Goal: Task Accomplishment & Management: Use online tool/utility

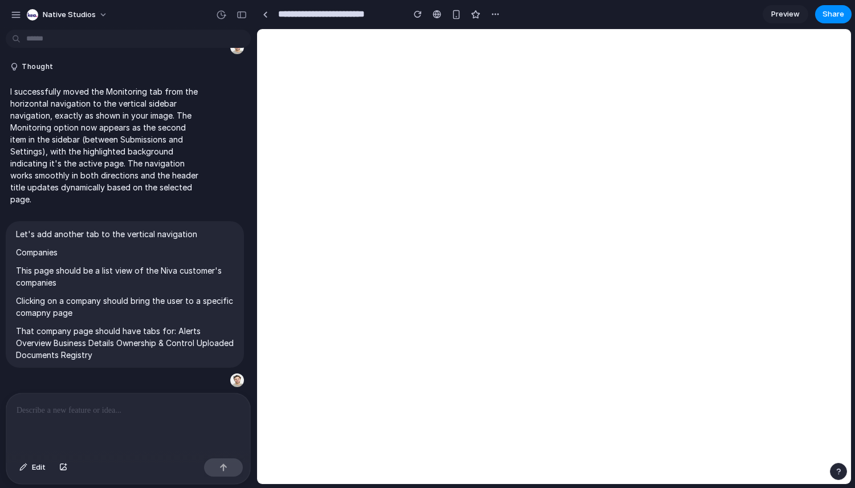
scroll to position [825, 0]
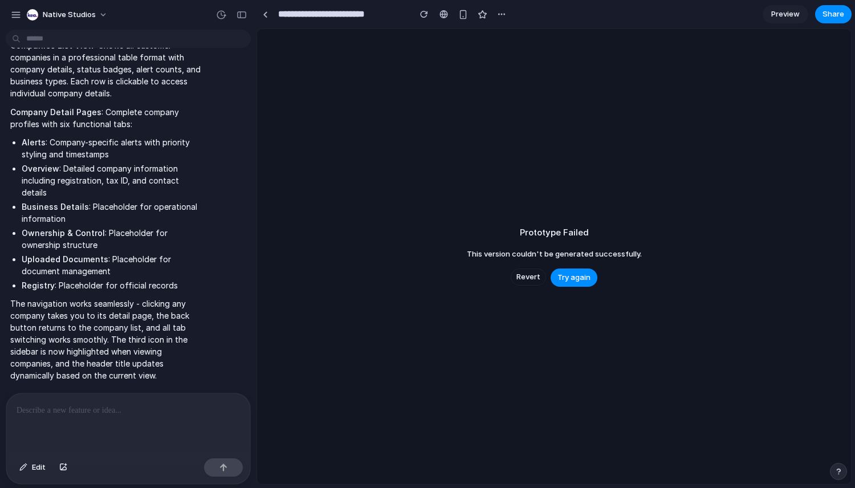
scroll to position [1077, 0]
click at [580, 286] on button "Try again" at bounding box center [574, 278] width 47 height 18
click at [576, 278] on span "Try again" at bounding box center [574, 277] width 33 height 11
click at [576, 271] on button "Try again" at bounding box center [574, 278] width 47 height 18
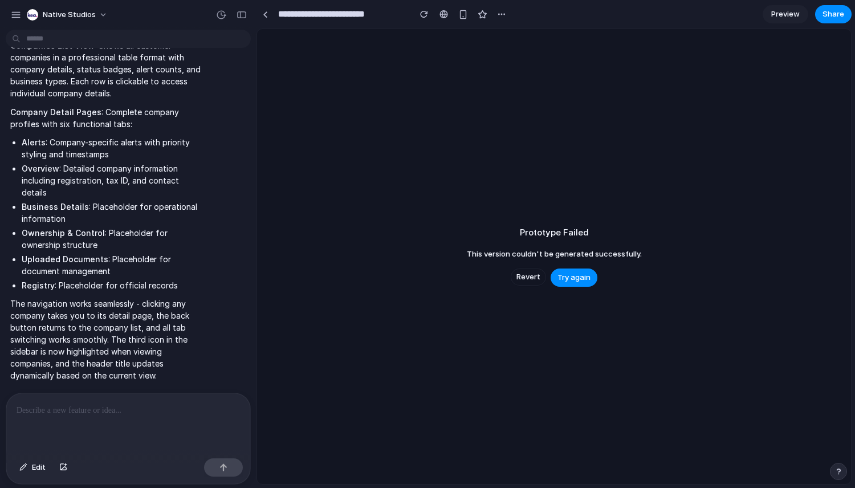
scroll to position [1136, 0]
click at [570, 275] on span "Try again" at bounding box center [574, 277] width 33 height 11
click at [568, 279] on span "Try again" at bounding box center [574, 277] width 33 height 11
click at [537, 170] on div "Prototype Failed This version couldn't be generated successfully. Revert Try ag…" at bounding box center [554, 256] width 594 height 455
click at [237, 16] on div "button" at bounding box center [242, 15] width 10 height 8
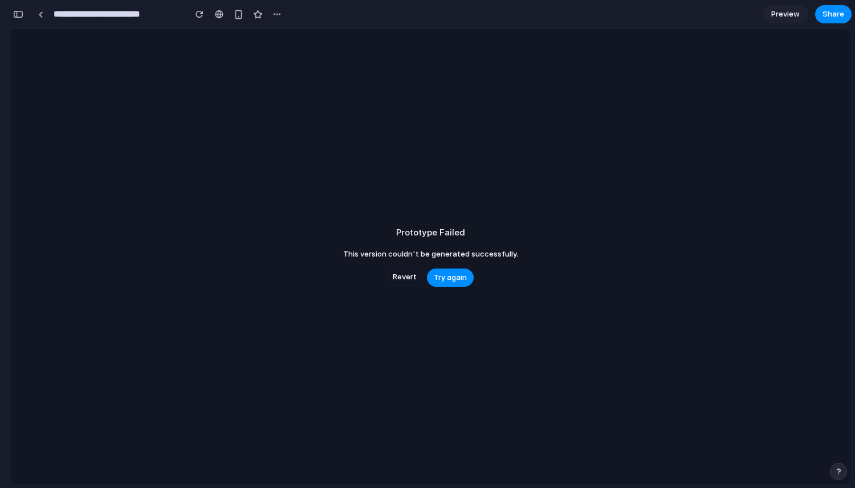
scroll to position [1404, 0]
click at [11, 15] on button "button" at bounding box center [18, 14] width 18 height 18
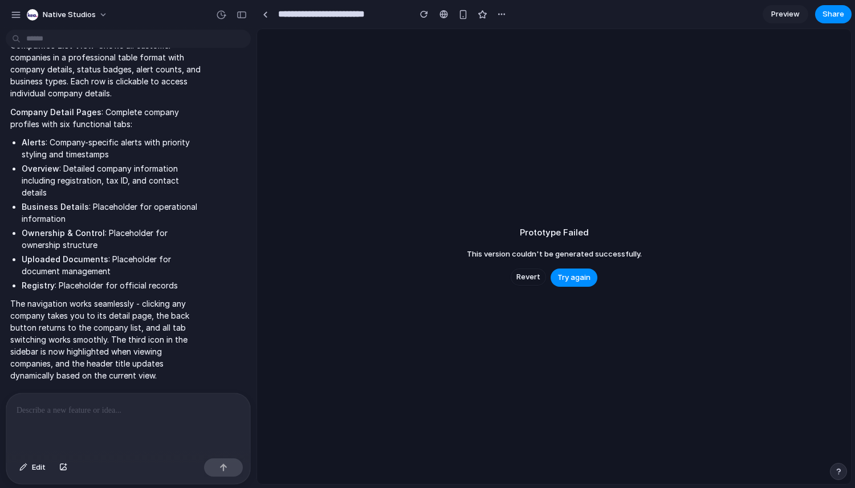
scroll to position [1347, 0]
click at [567, 275] on span "Try again" at bounding box center [574, 277] width 33 height 11
click at [525, 281] on span "Revert" at bounding box center [529, 276] width 24 height 11
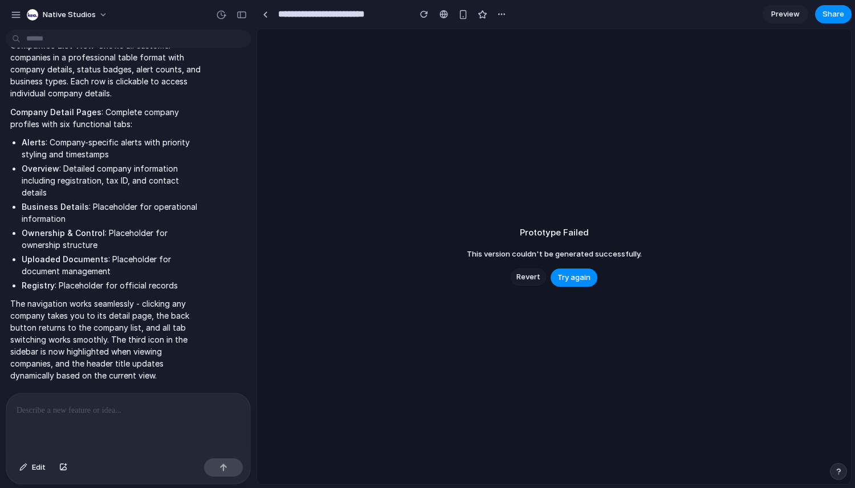
click at [523, 273] on span "Revert" at bounding box center [529, 276] width 24 height 11
click at [218, 15] on div "button" at bounding box center [221, 15] width 10 height 10
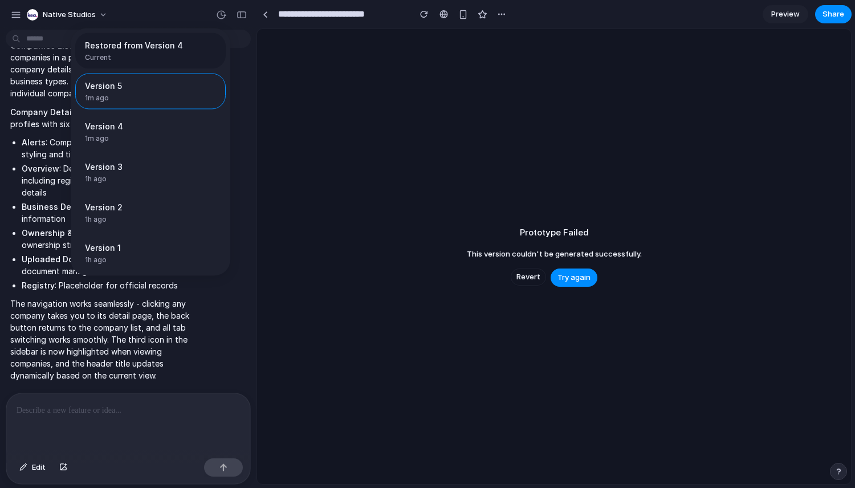
click at [141, 52] on span "Current" at bounding box center [147, 57] width 124 height 10
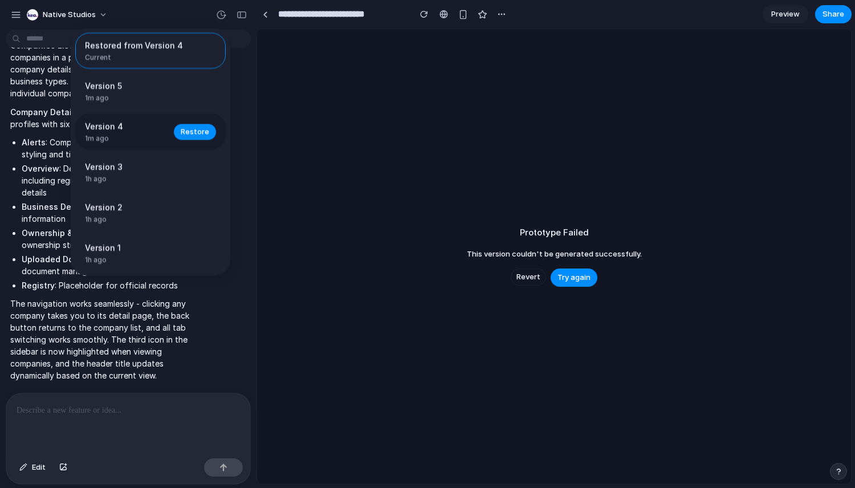
click at [130, 136] on span "1m ago" at bounding box center [126, 138] width 82 height 10
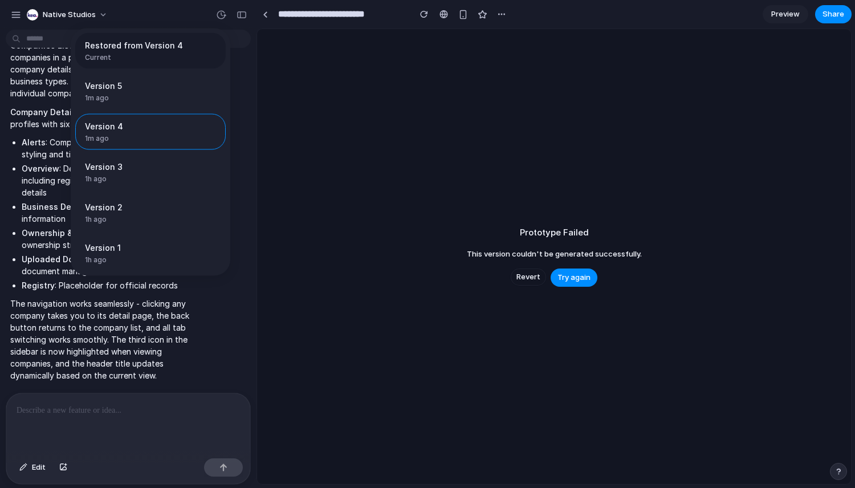
click at [169, 56] on span "Current" at bounding box center [147, 57] width 124 height 10
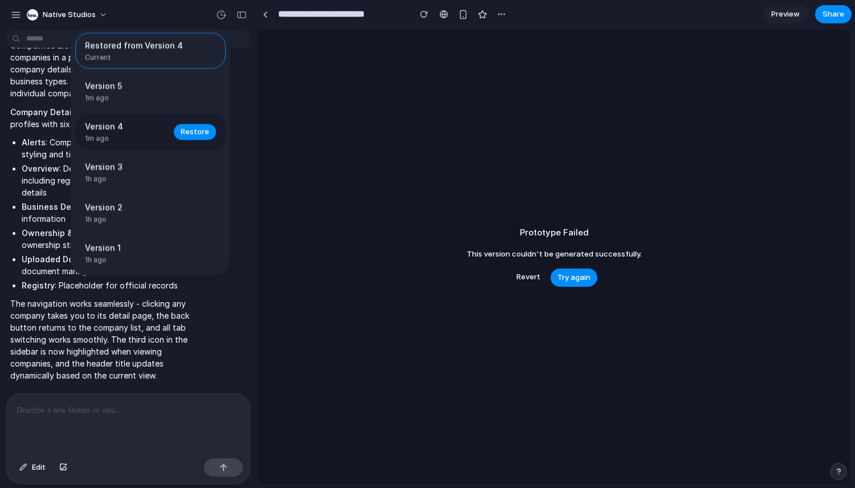
click at [147, 129] on span "Version 4" at bounding box center [126, 126] width 82 height 12
click at [190, 134] on span "Restore" at bounding box center [195, 131] width 29 height 11
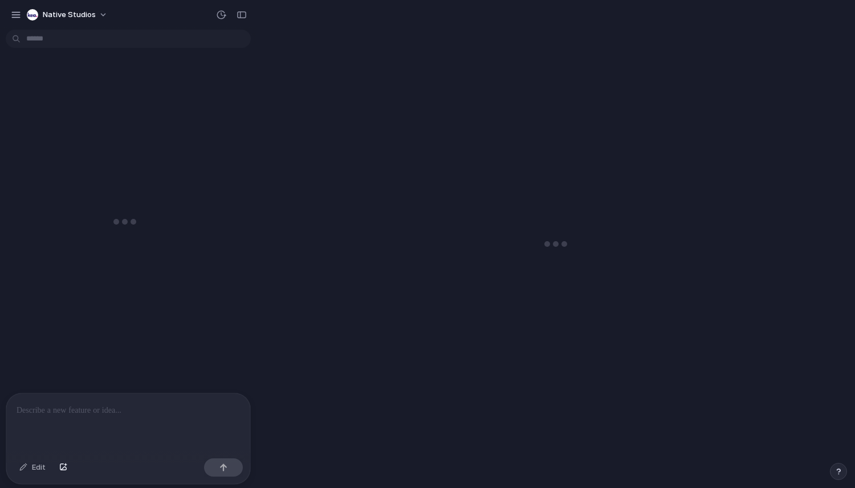
scroll to position [1404, 0]
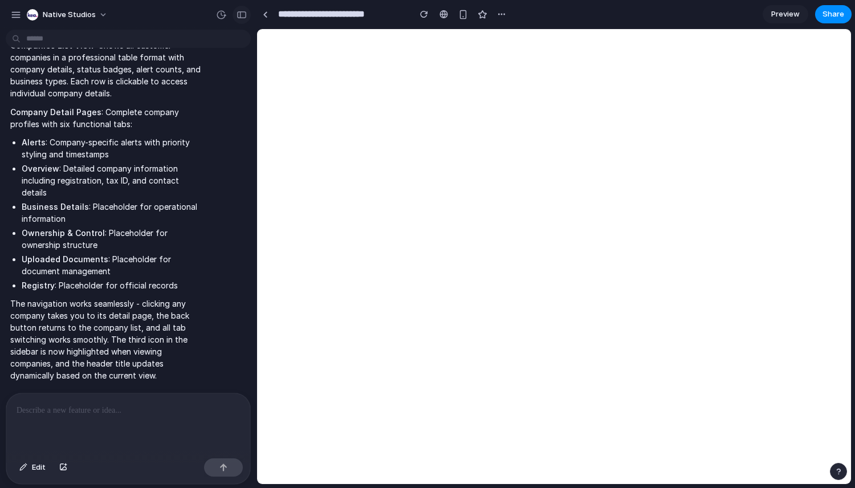
click at [242, 7] on button "button" at bounding box center [242, 15] width 18 height 18
